Goal: Task Accomplishment & Management: Manage account settings

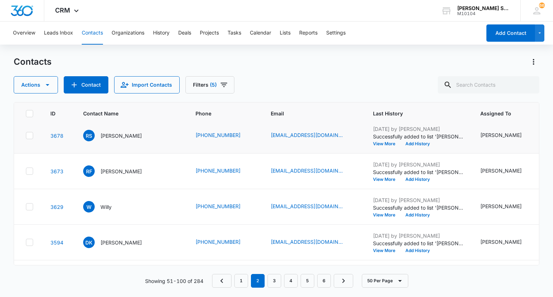
scroll to position [1259, 0]
click at [117, 175] on p "[PERSON_NAME]" at bounding box center [120, 171] width 41 height 8
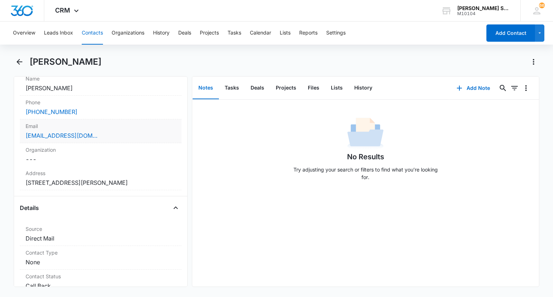
scroll to position [180, 0]
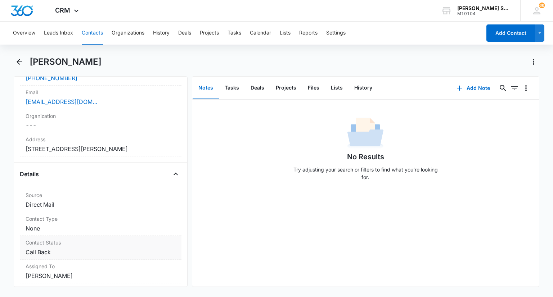
click at [65, 249] on dd "Cancel Save Changes Call Back" at bounding box center [101, 252] width 150 height 9
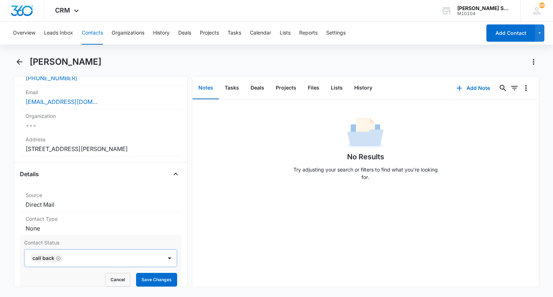
click at [58, 257] on icon "Remove Call Back" at bounding box center [58, 258] width 5 height 5
type input "n"
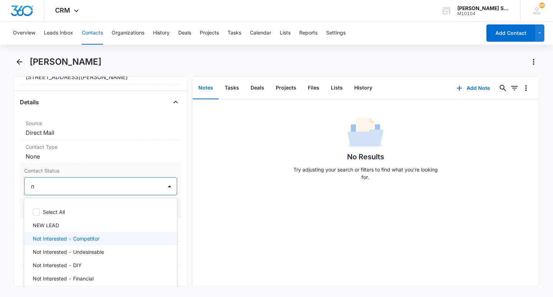
click at [70, 238] on p "Not Interested - Competitor" at bounding box center [66, 239] width 67 height 8
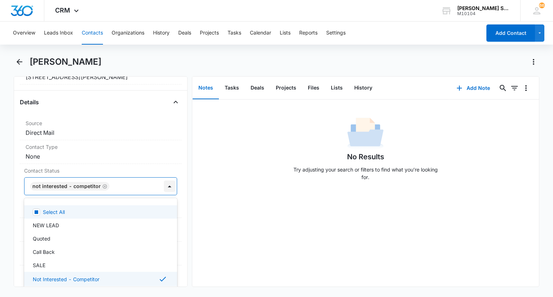
click at [168, 185] on div at bounding box center [170, 187] width 12 height 12
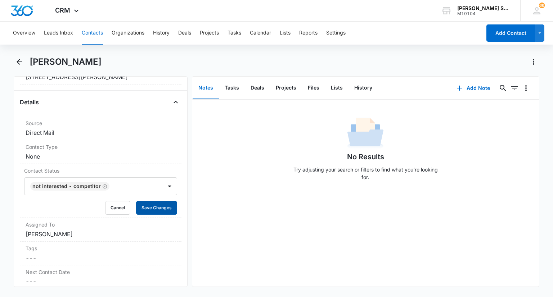
click at [161, 202] on button "Save Changes" at bounding box center [156, 208] width 41 height 14
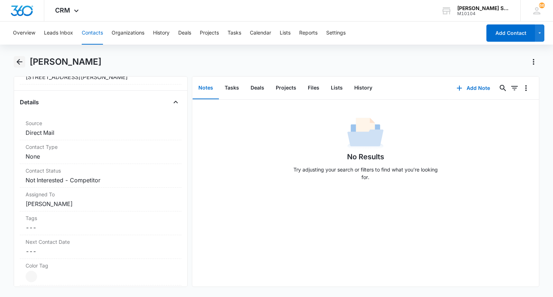
click at [23, 65] on icon "Back" at bounding box center [19, 62] width 9 height 9
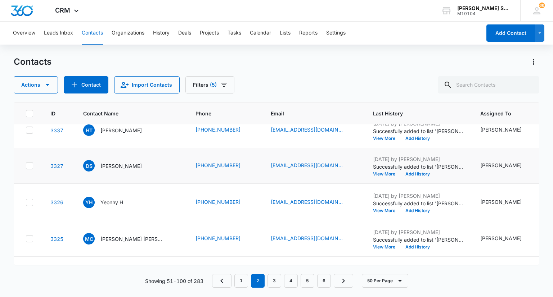
scroll to position [1662, 0]
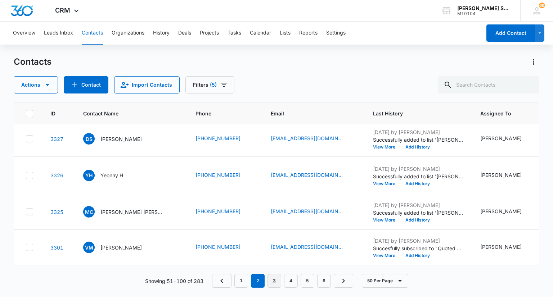
click at [273, 285] on link "3" at bounding box center [274, 281] width 14 height 14
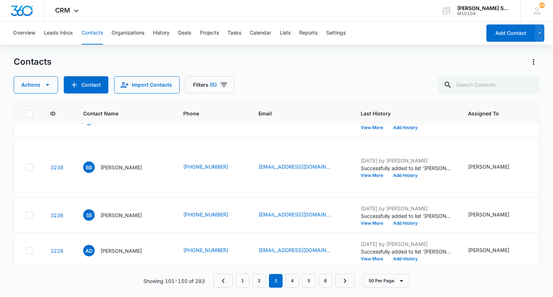
scroll to position [324, 0]
